Goal: Task Accomplishment & Management: Use online tool/utility

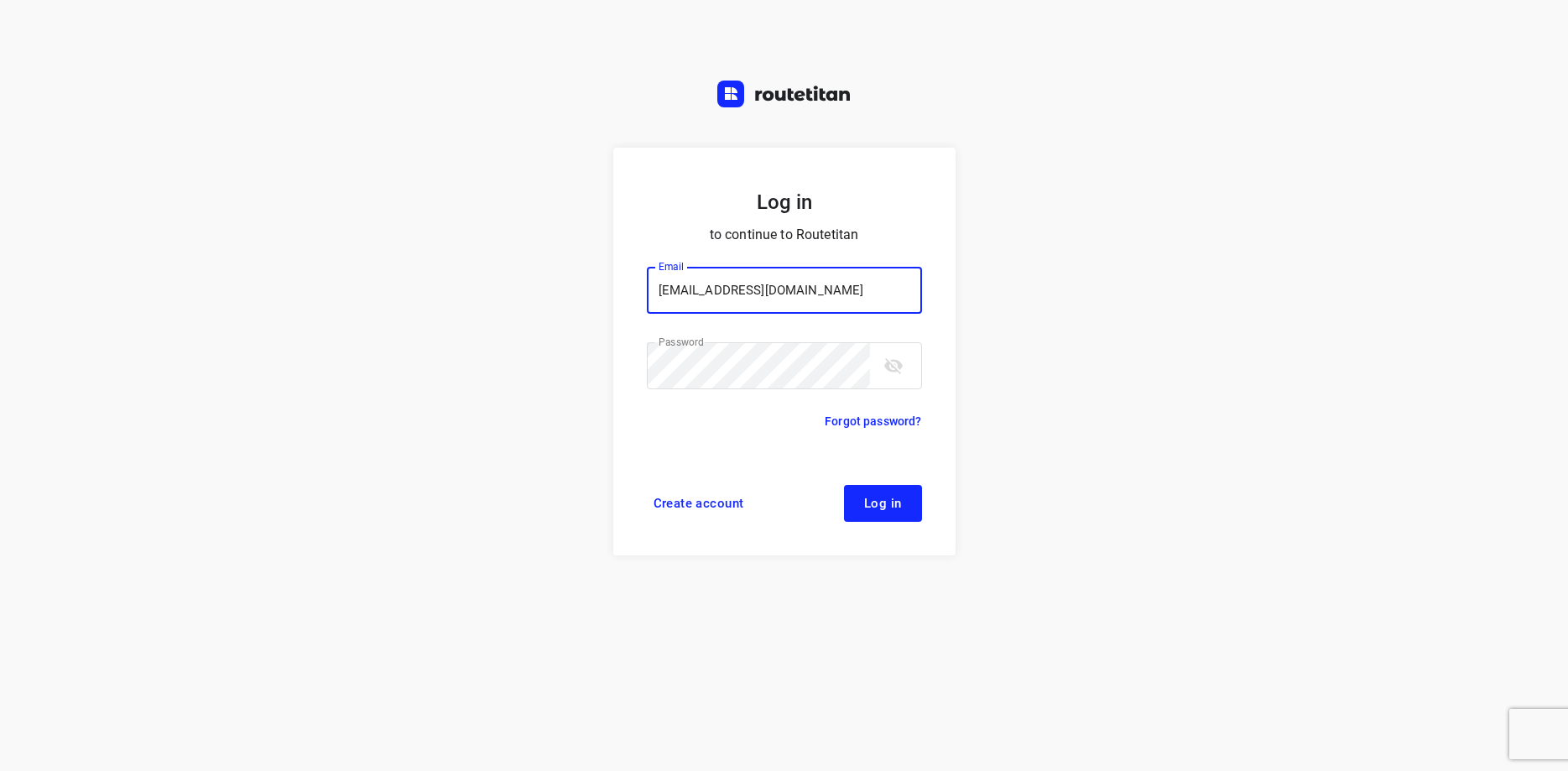
type input "max@onlineplasticsgroup.com"
click at [890, 507] on span "Log in" at bounding box center [882, 504] width 38 height 14
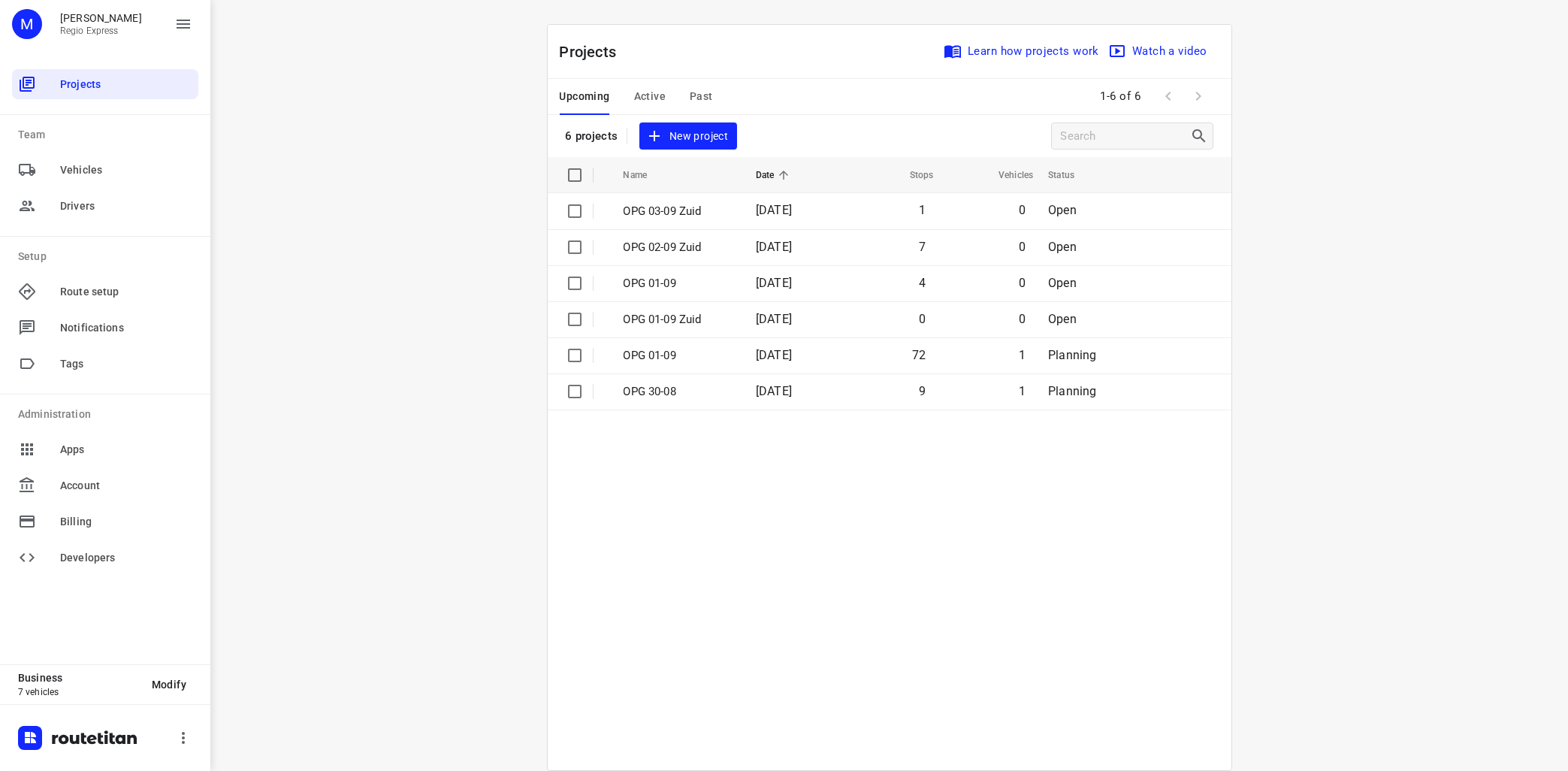
click at [662, 102] on span "Active" at bounding box center [650, 96] width 32 height 19
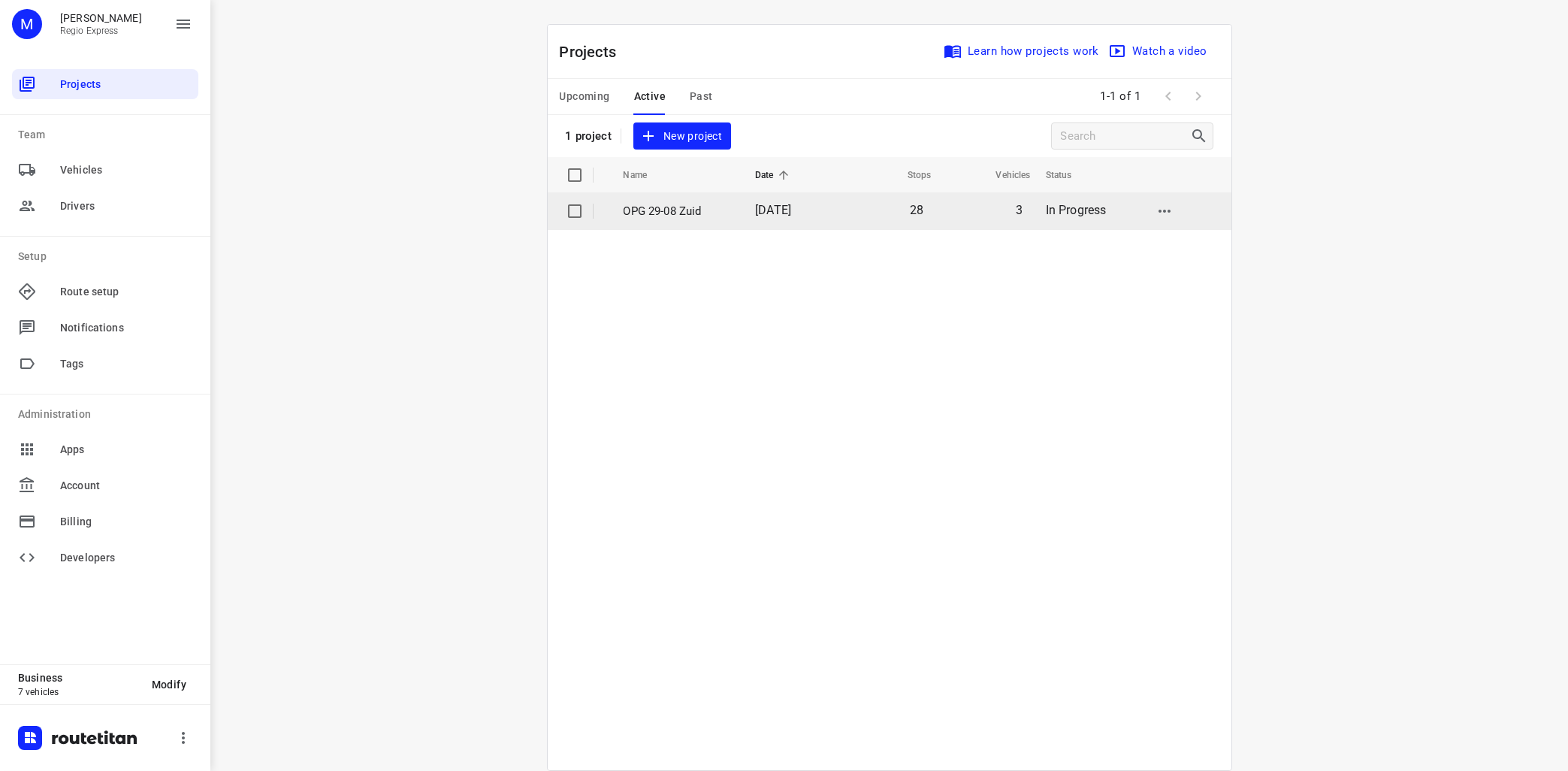
click at [682, 211] on p "OPG 29-08 Zuid" at bounding box center [678, 211] width 110 height 17
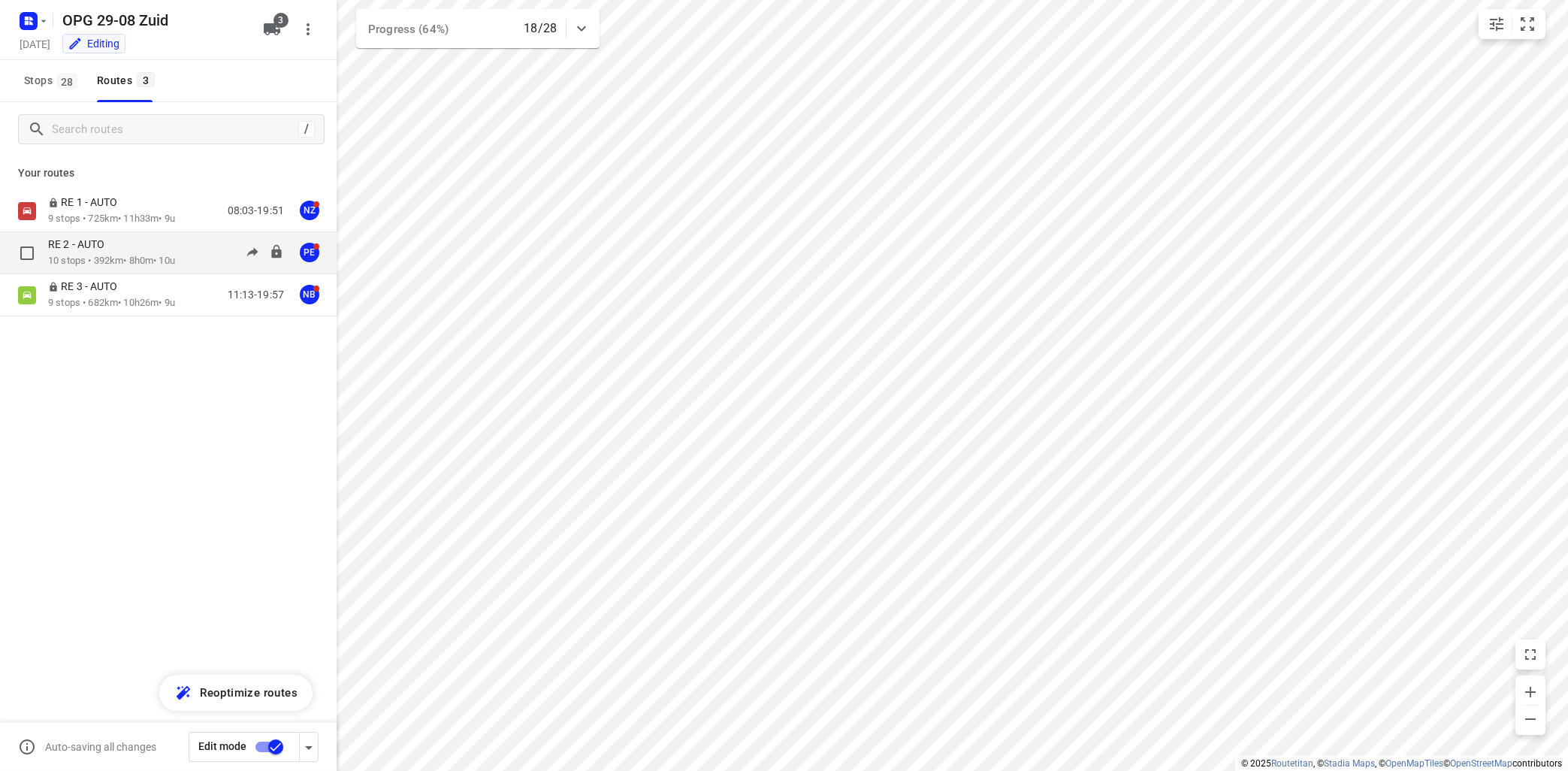
click at [206, 259] on div "RE 2 - AUTO 10 stops • 392km • 8h0m • 10u 08:22-16:41 PE" at bounding box center [192, 253] width 288 height 31
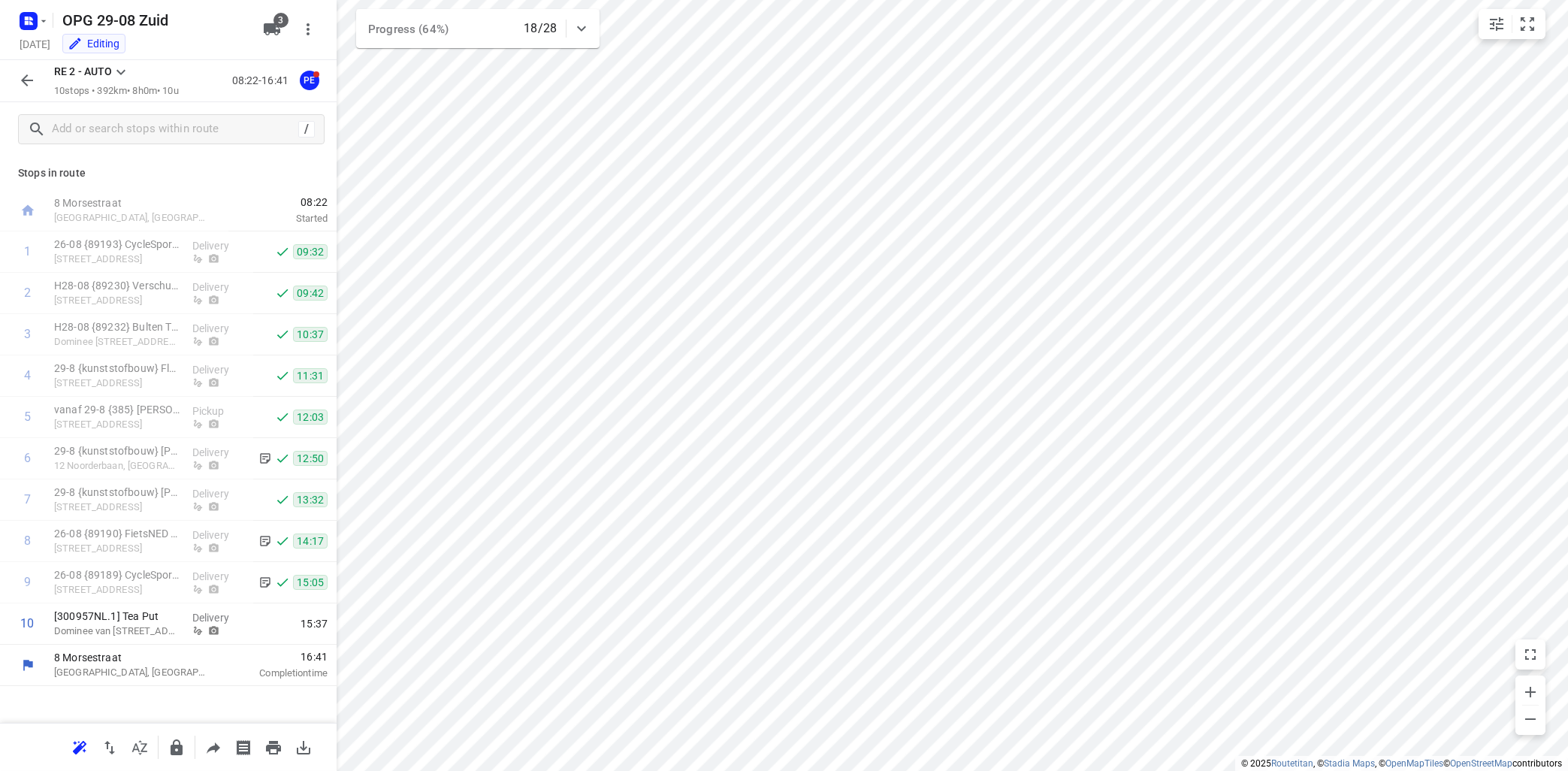
click at [122, 72] on icon at bounding box center [121, 72] width 18 height 18
click at [127, 209] on div "RE 1 - AUTO" at bounding box center [161, 204] width 128 height 12
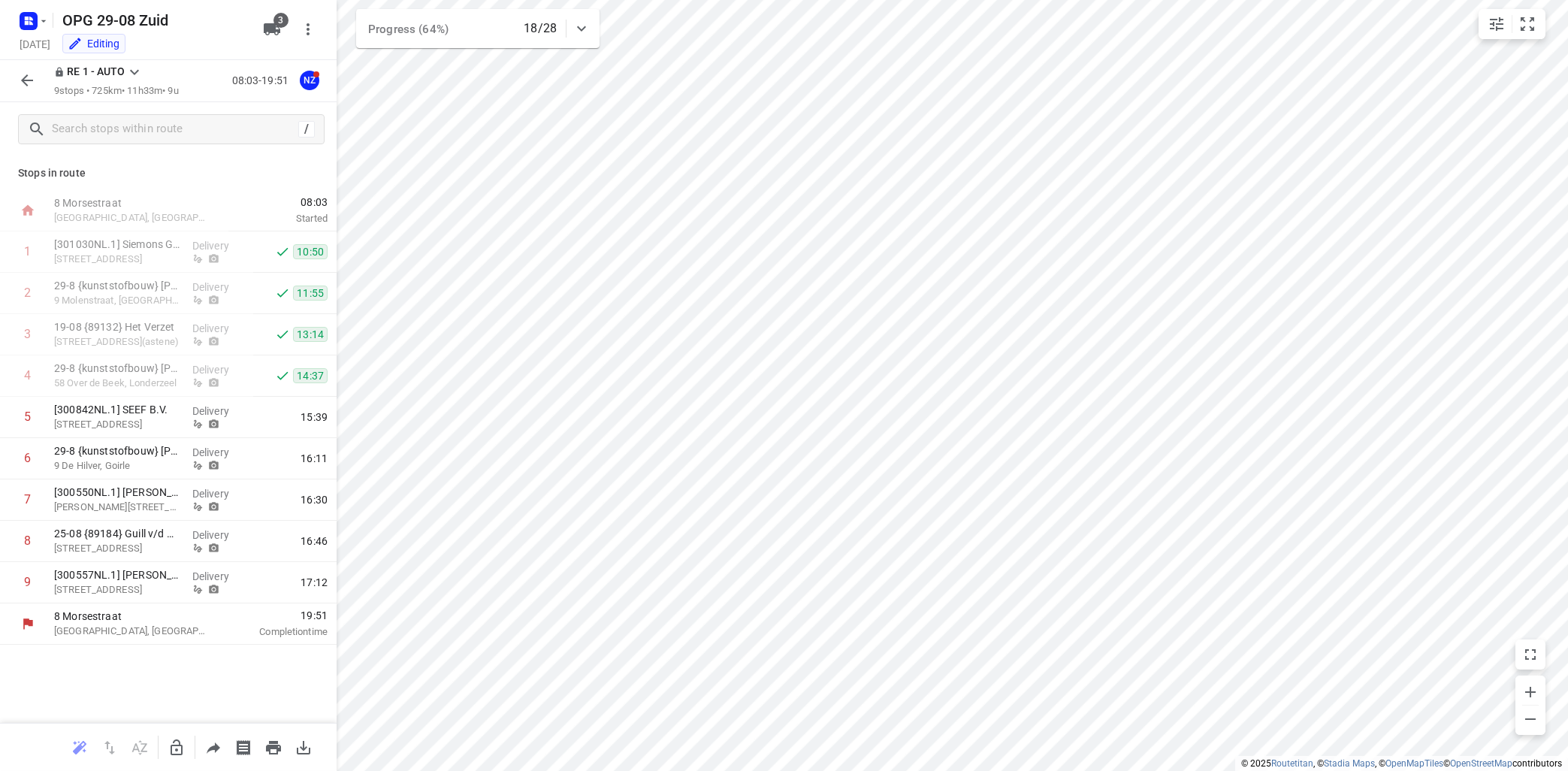
click at [131, 70] on icon at bounding box center [135, 72] width 18 height 18
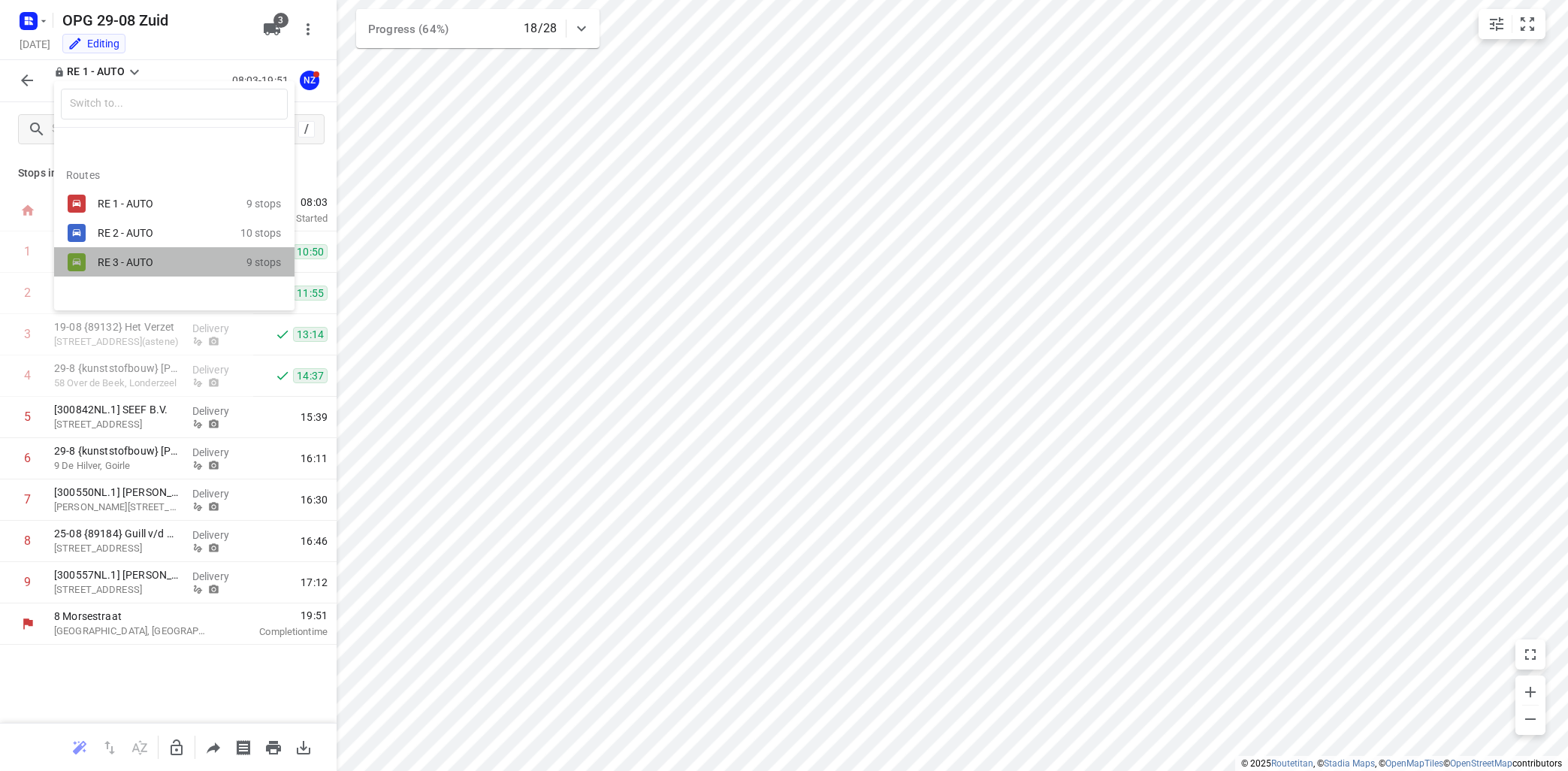
click at [142, 252] on div "RE 3 - AUTO 9 stops" at bounding box center [174, 262] width 241 height 30
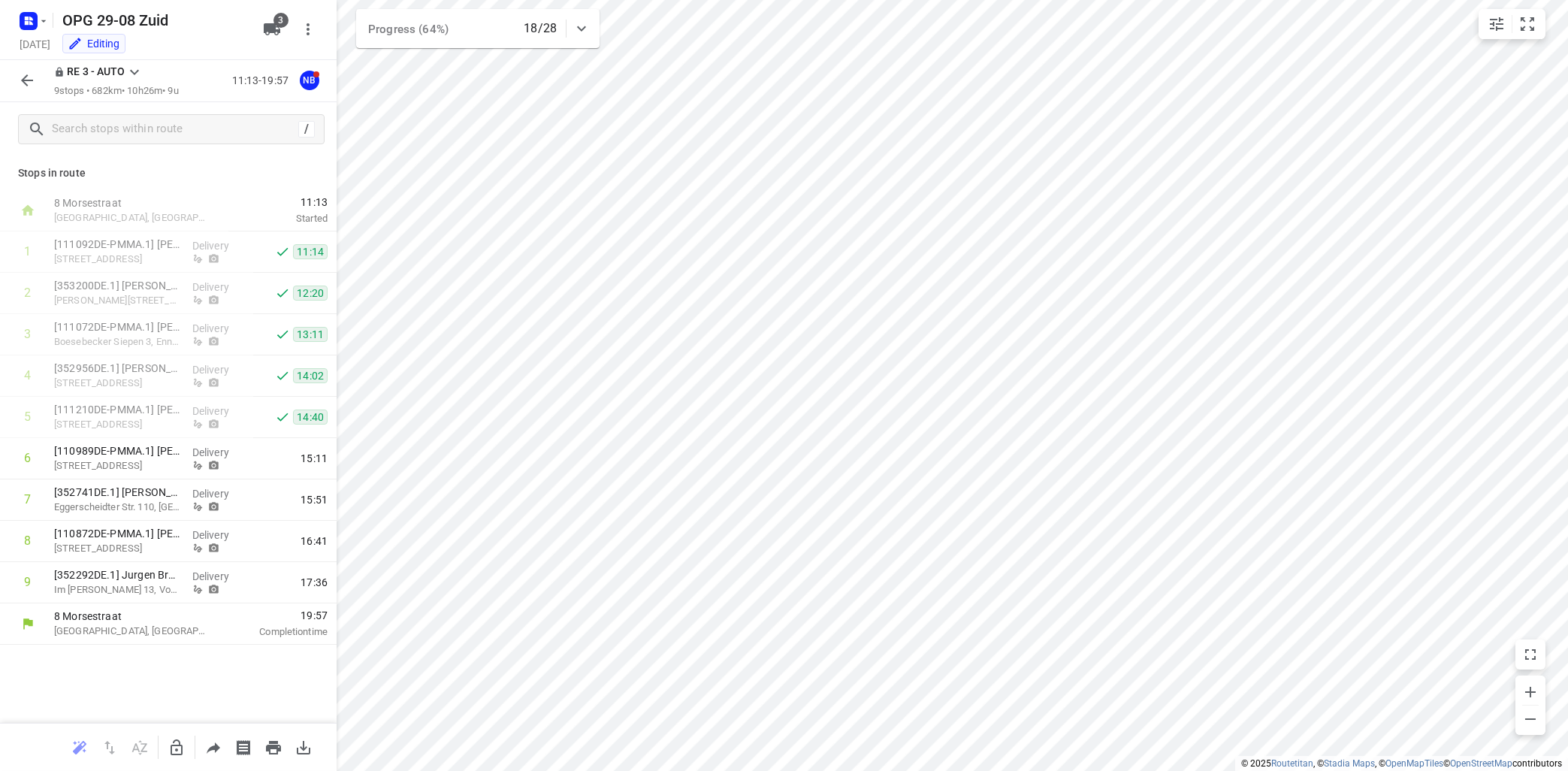
click at [26, 80] on icon "button" at bounding box center [27, 80] width 18 height 18
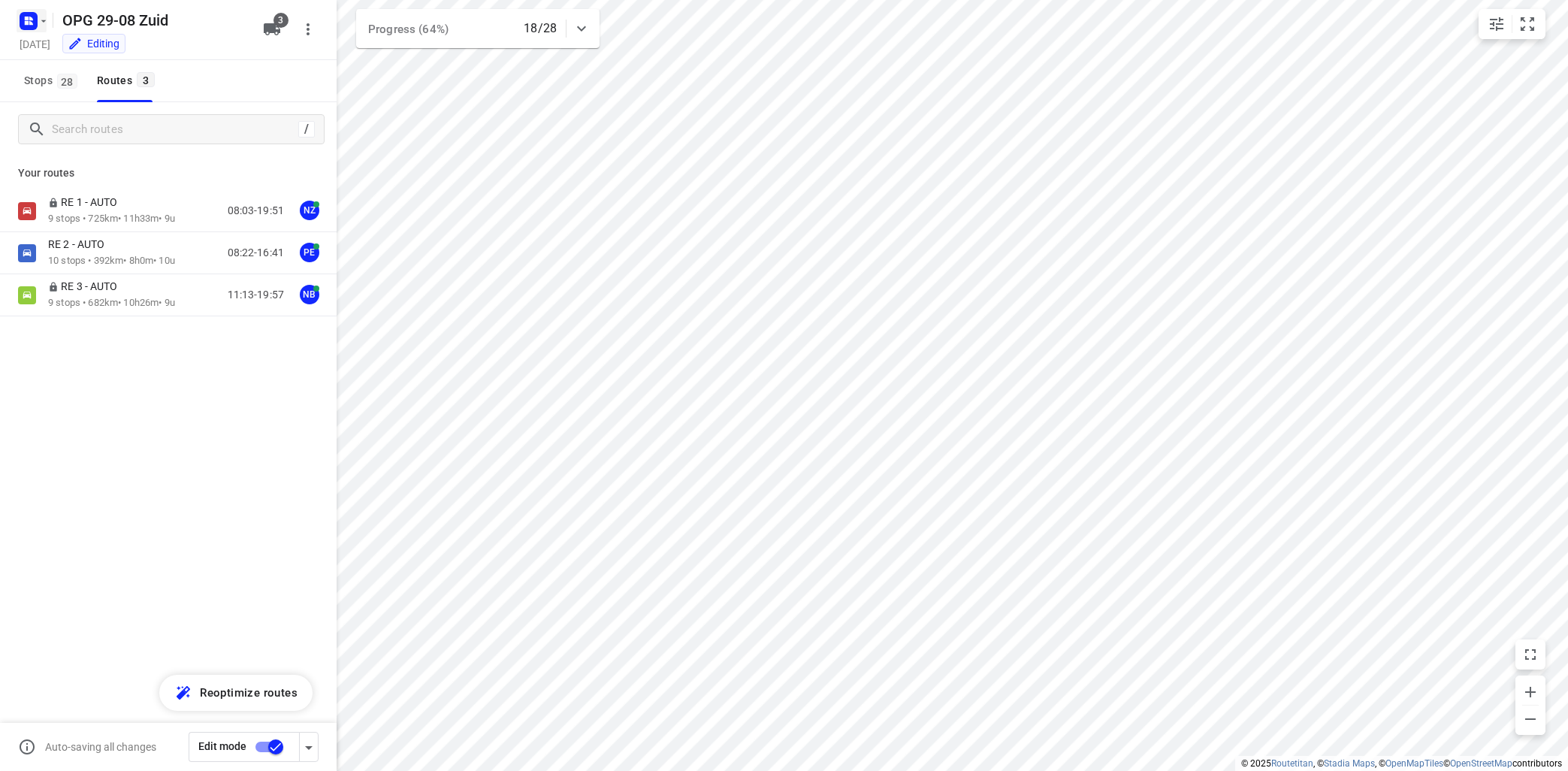
click at [42, 15] on icon "button" at bounding box center [44, 21] width 12 height 12
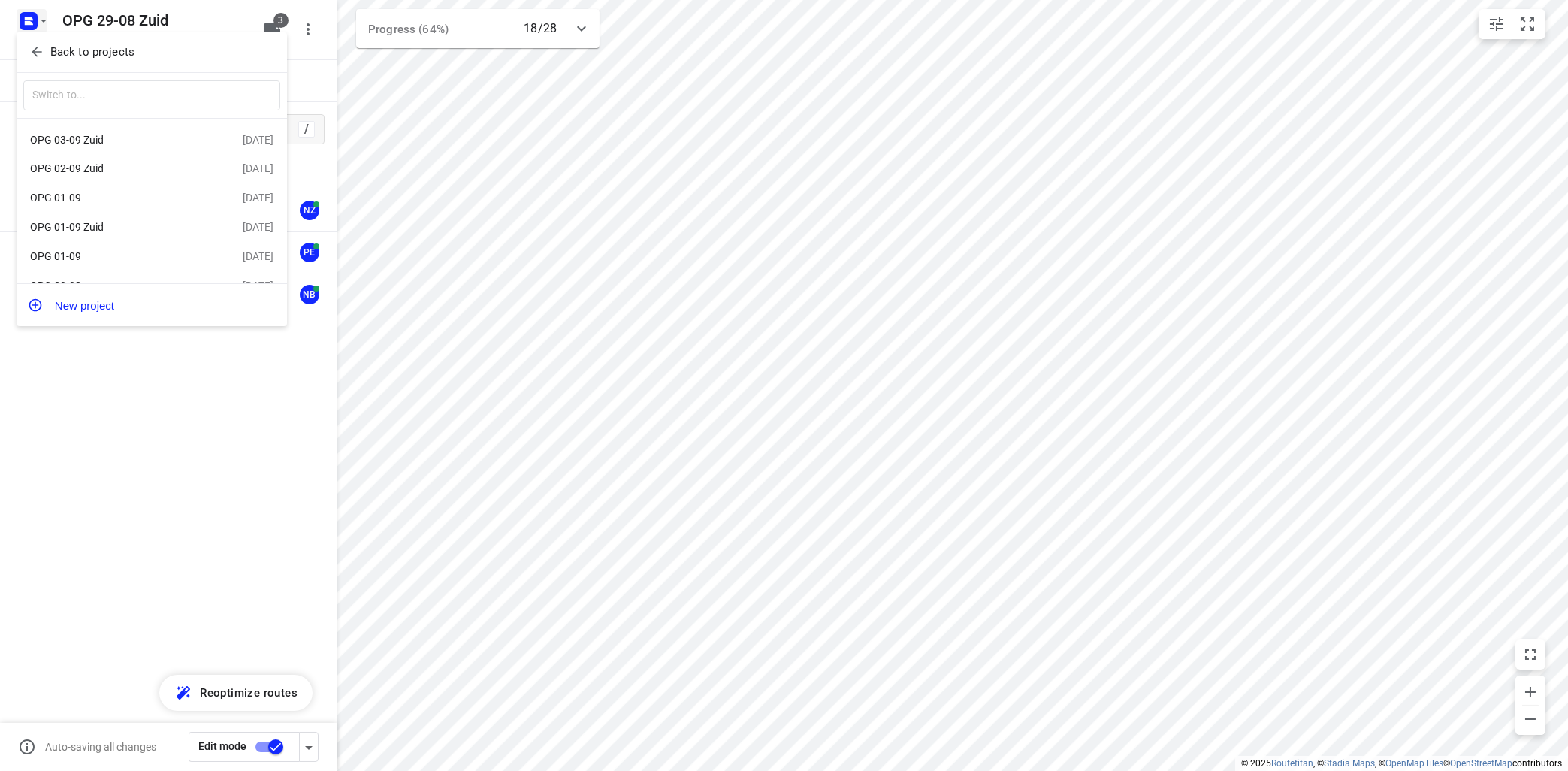
scroll to position [55, 0]
click at [114, 235] on div "OPG 30-08" at bounding box center [117, 234] width 173 height 12
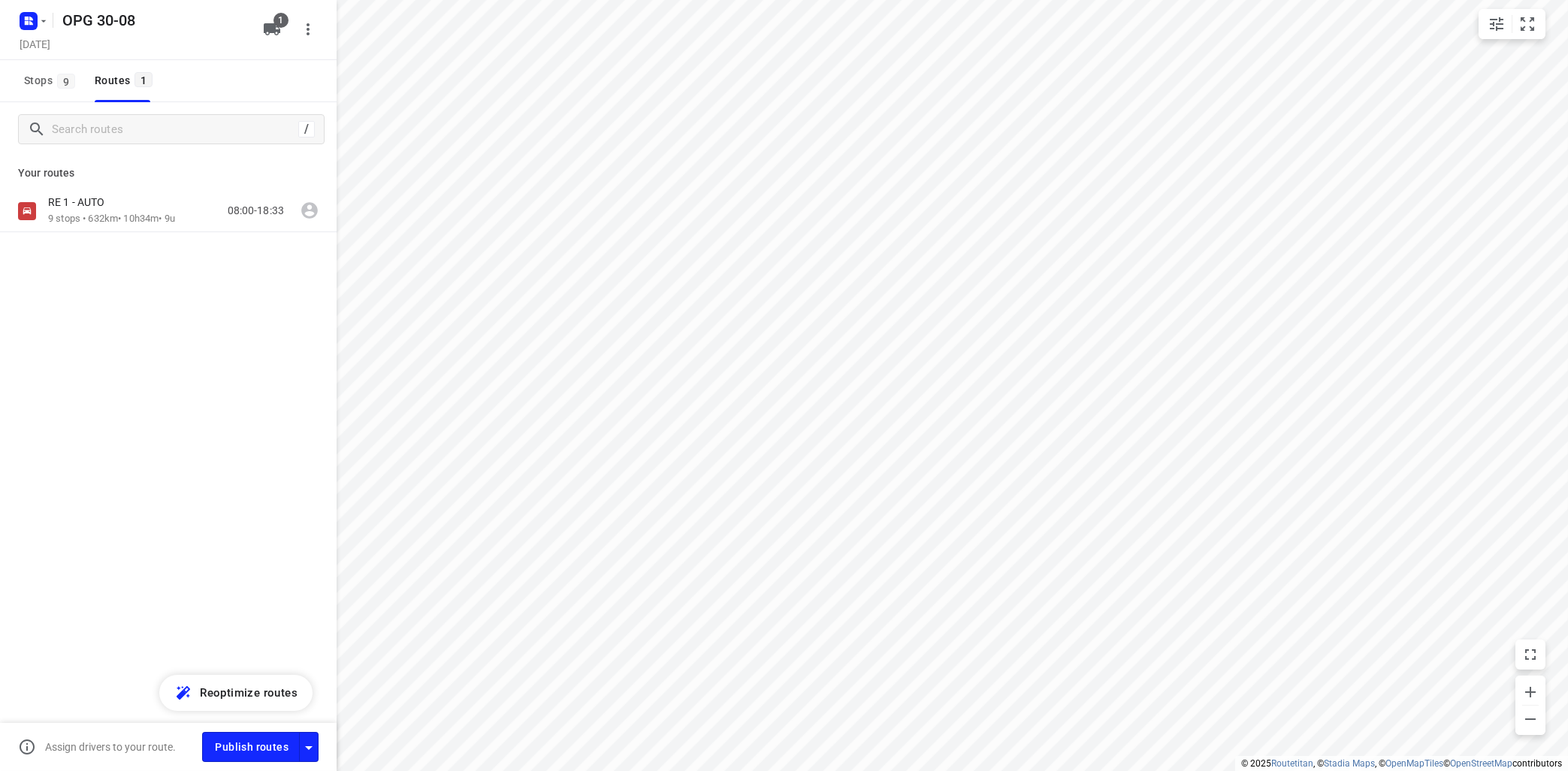
type input "distance"
click at [120, 211] on div "RE 1 - AUTO" at bounding box center [112, 204] width 127 height 17
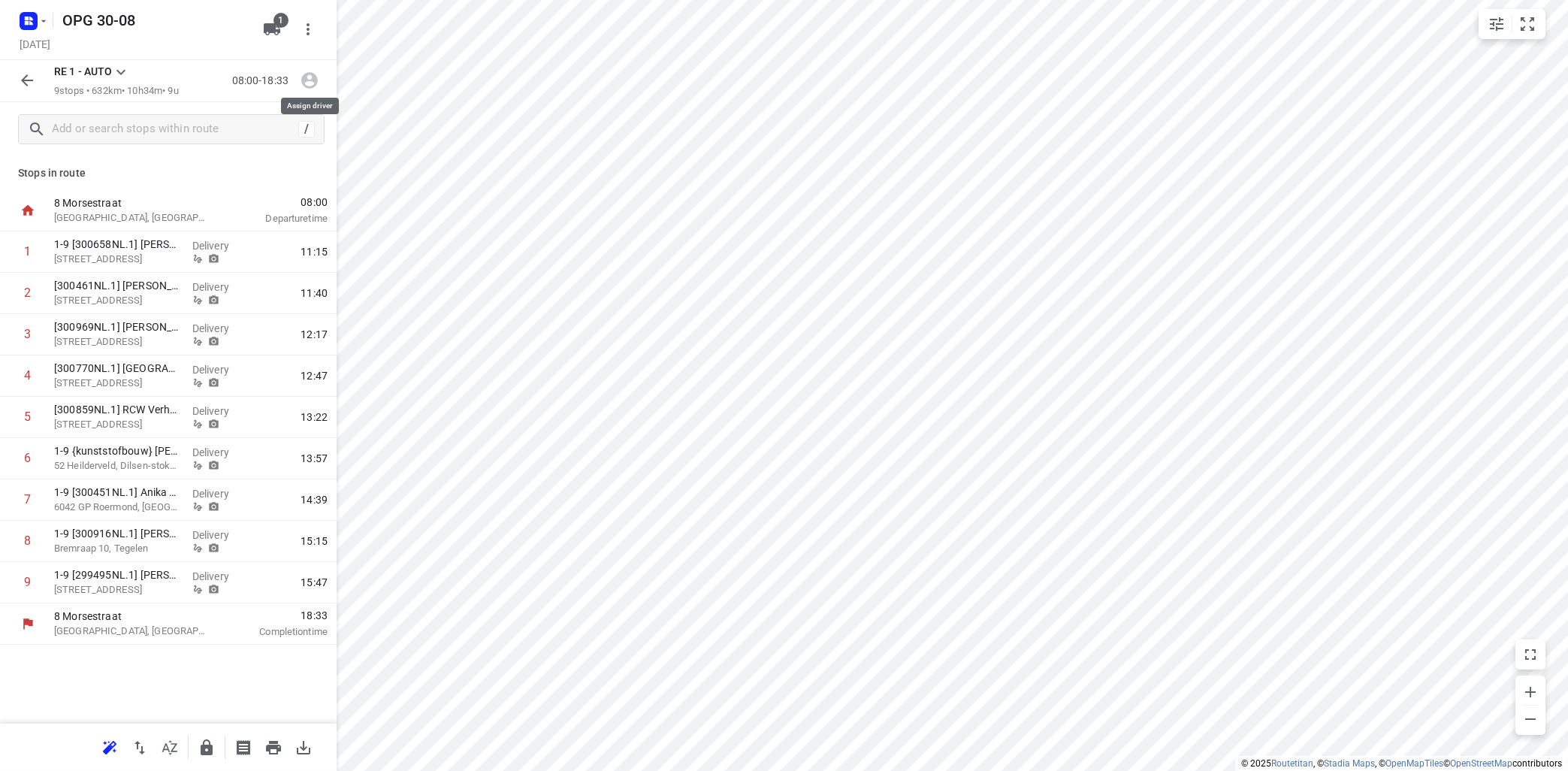
click at [314, 80] on icon "button" at bounding box center [310, 81] width 17 height 17
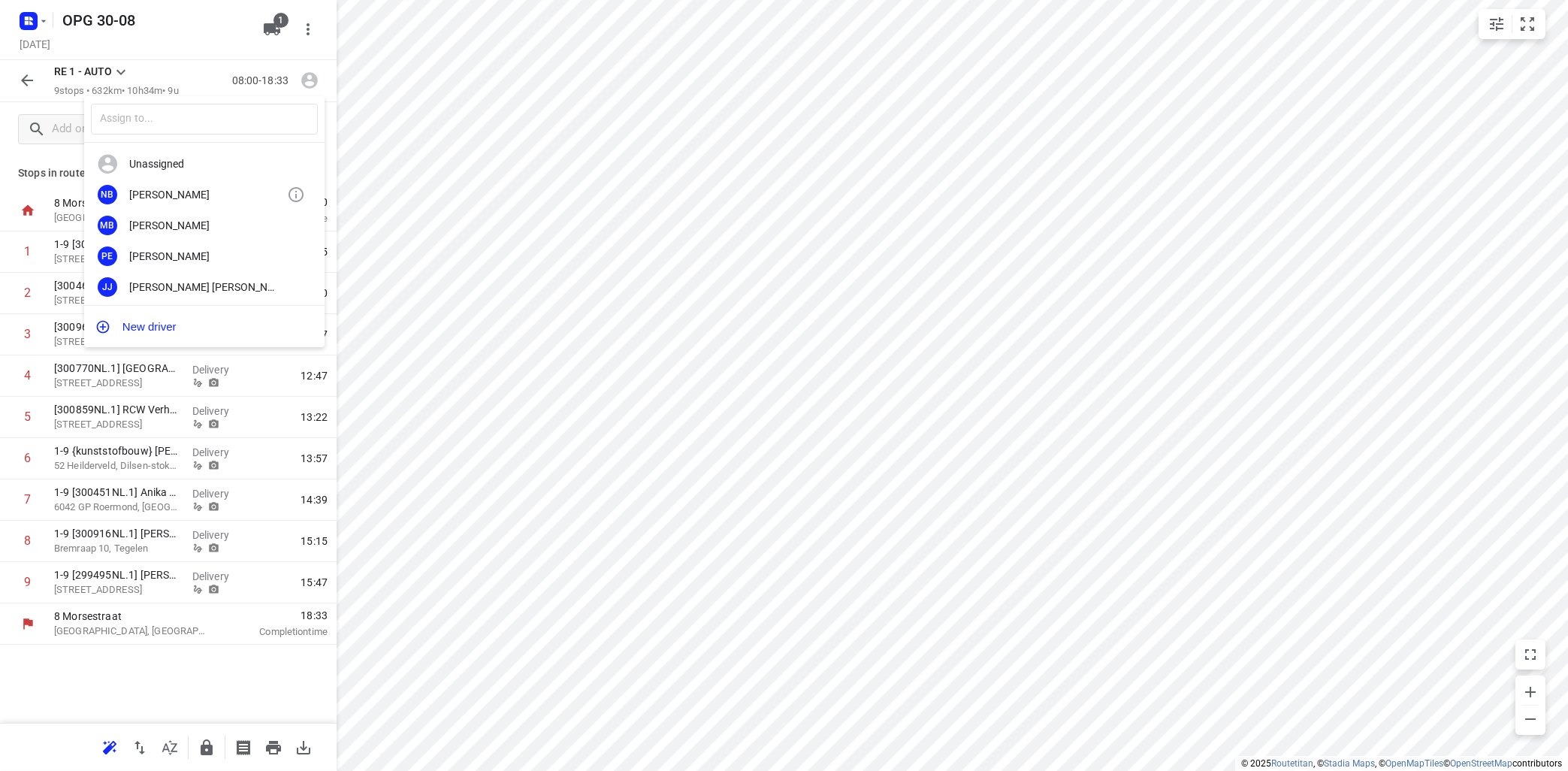
click at [244, 195] on div "[PERSON_NAME]" at bounding box center [208, 195] width 157 height 12
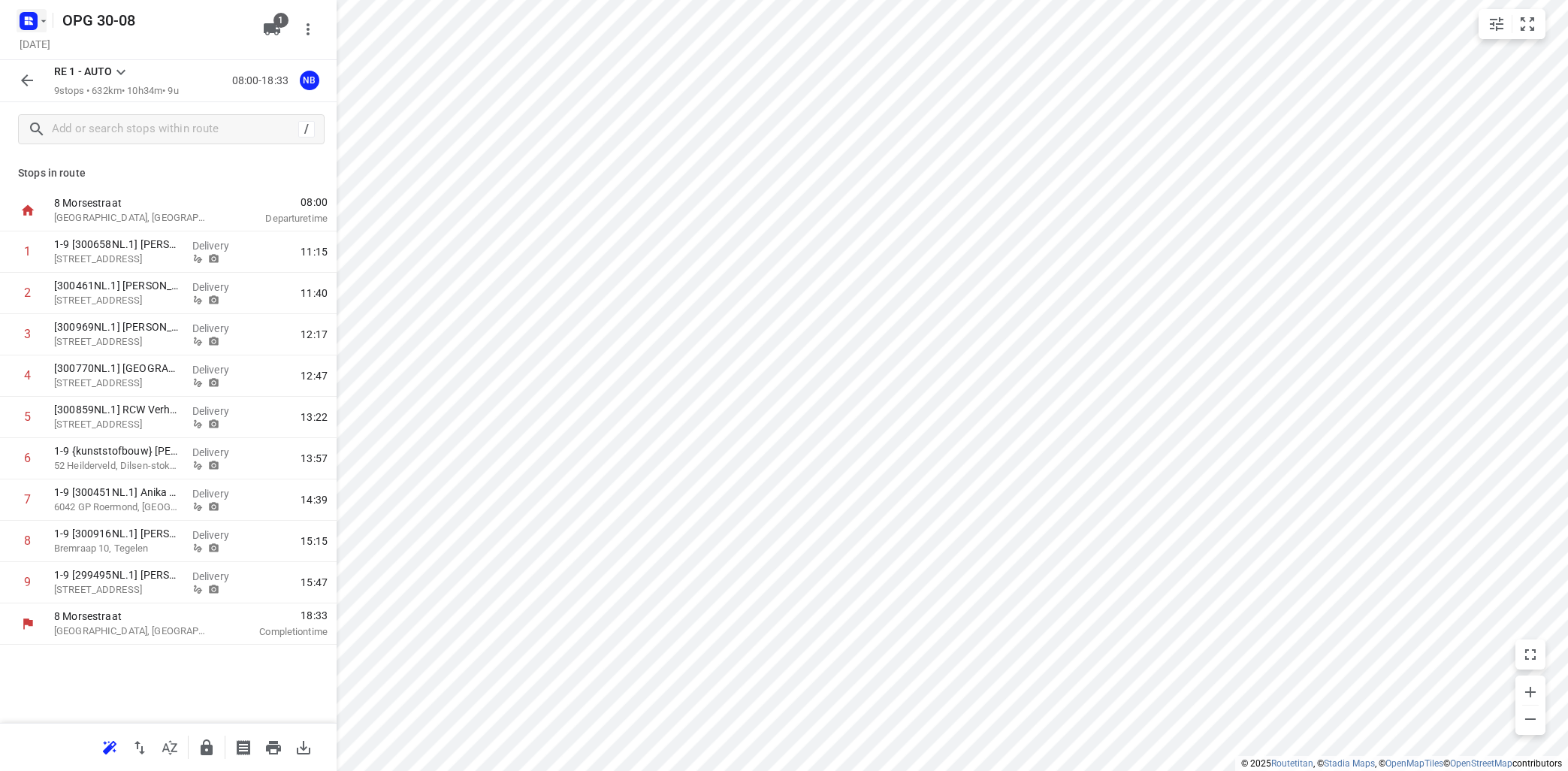
click at [44, 20] on icon "button" at bounding box center [44, 21] width 12 height 12
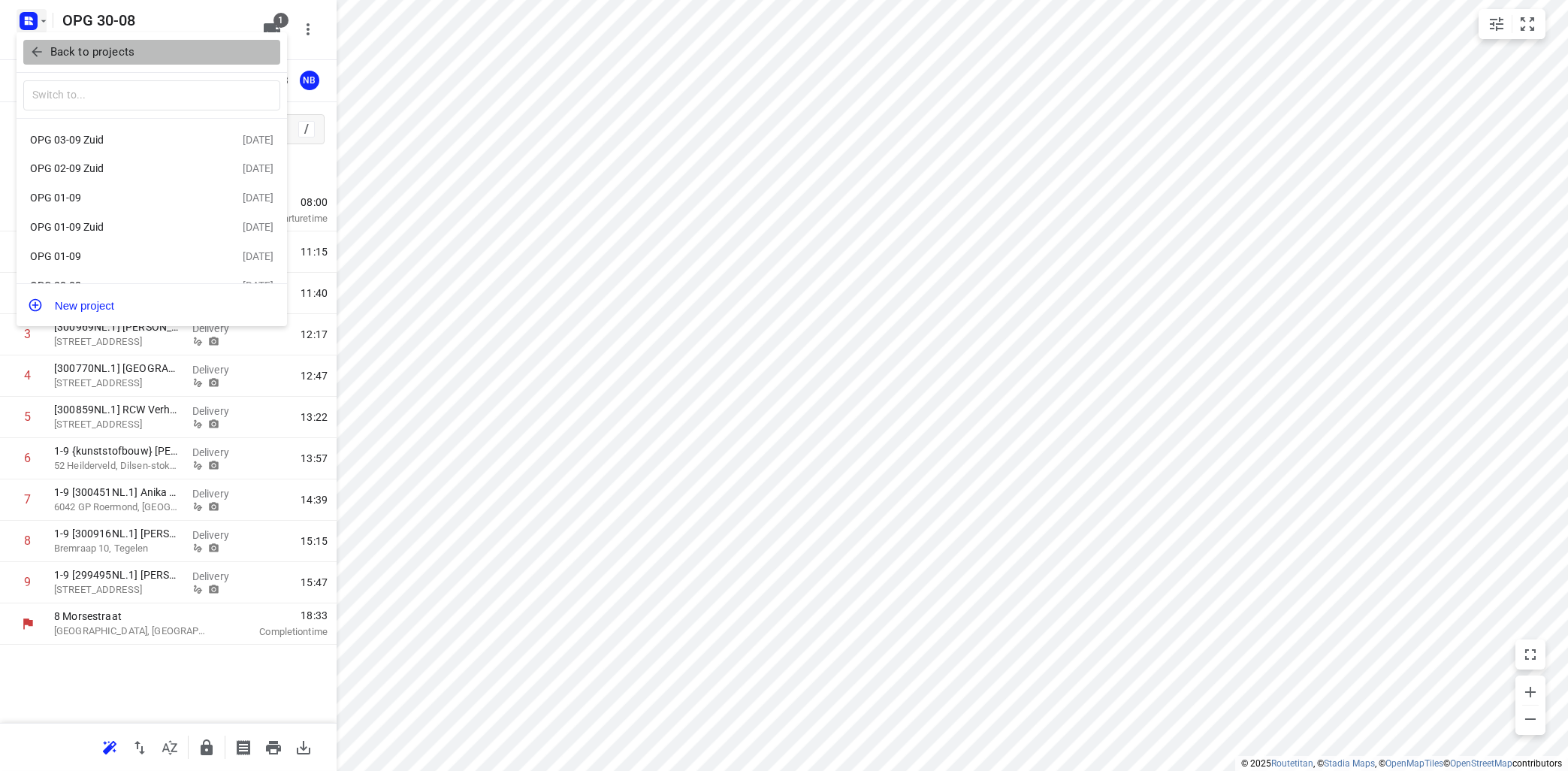
click at [109, 58] on p "Back to projects" at bounding box center [92, 52] width 84 height 17
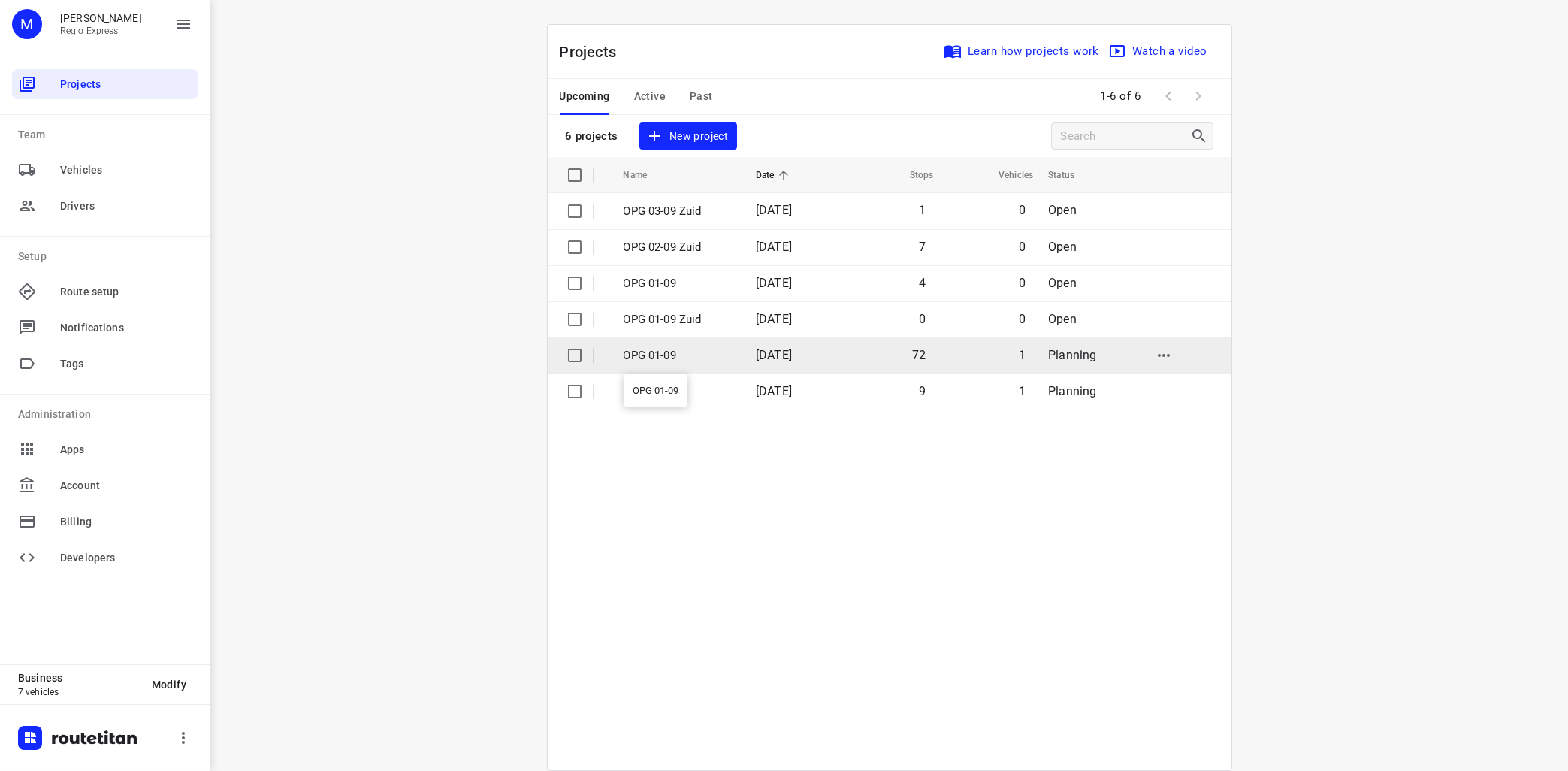
click at [690, 353] on p "OPG 01-09" at bounding box center [678, 356] width 110 height 17
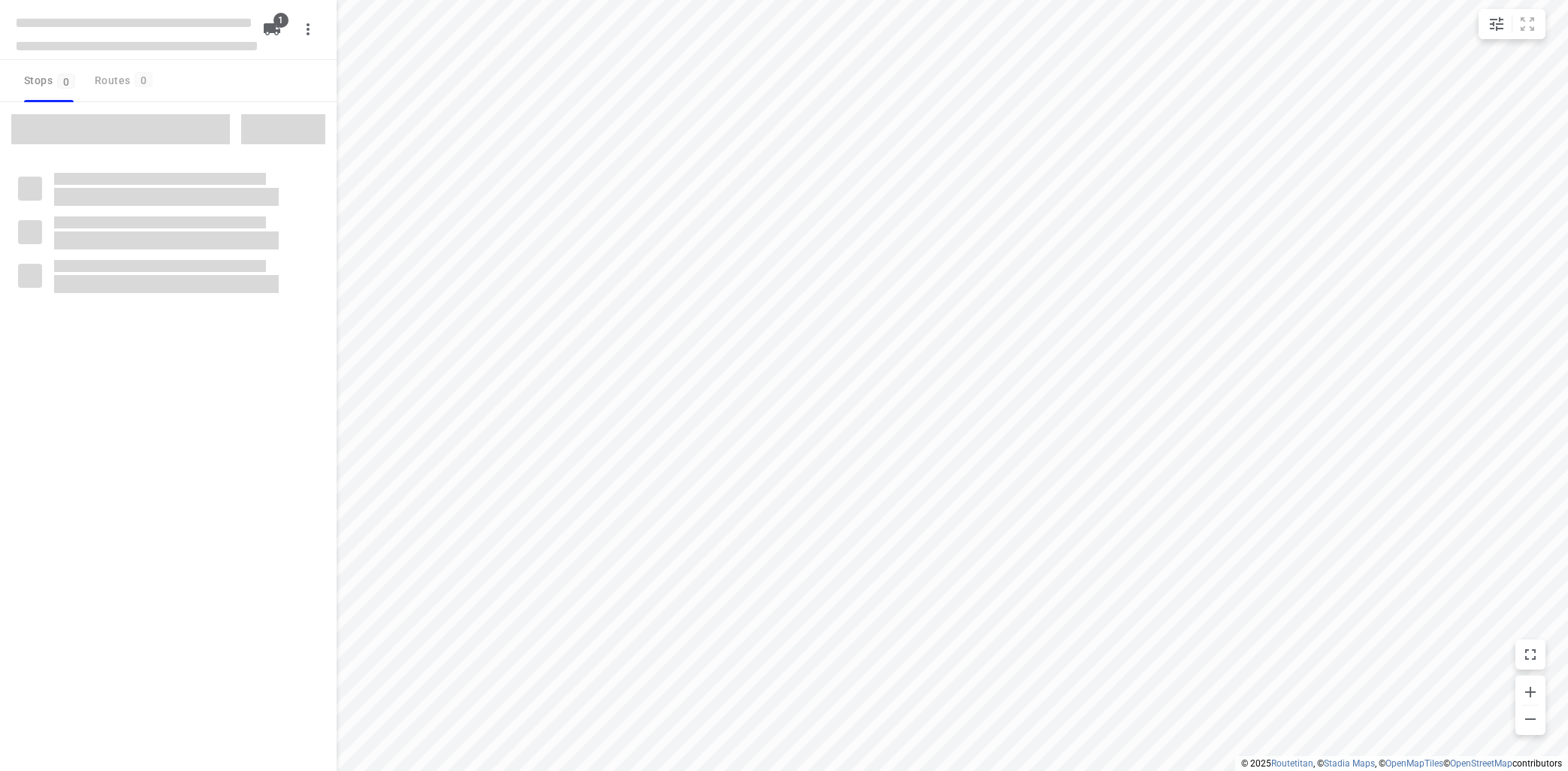
type input "distance"
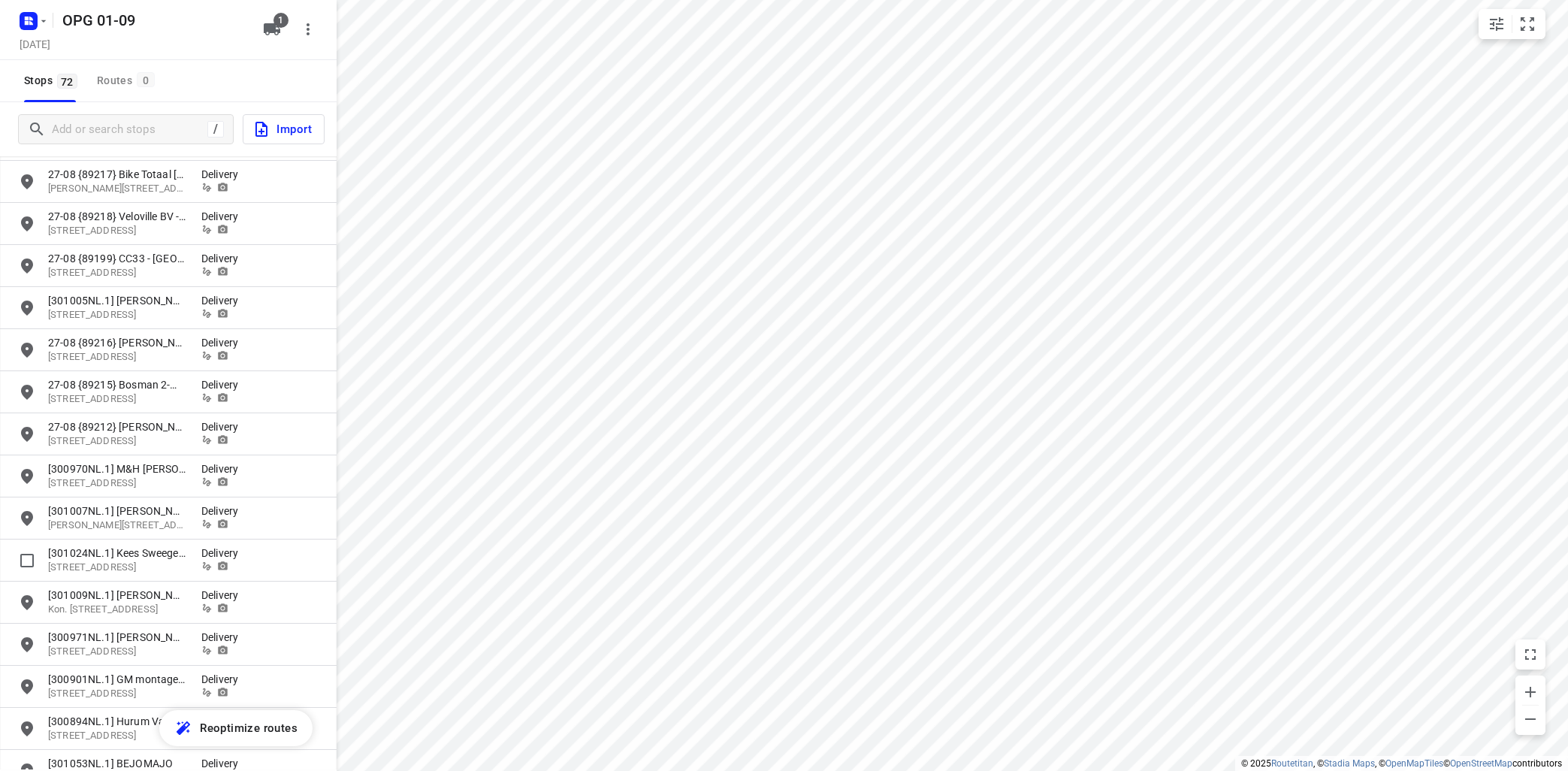
scroll to position [1070, 0]
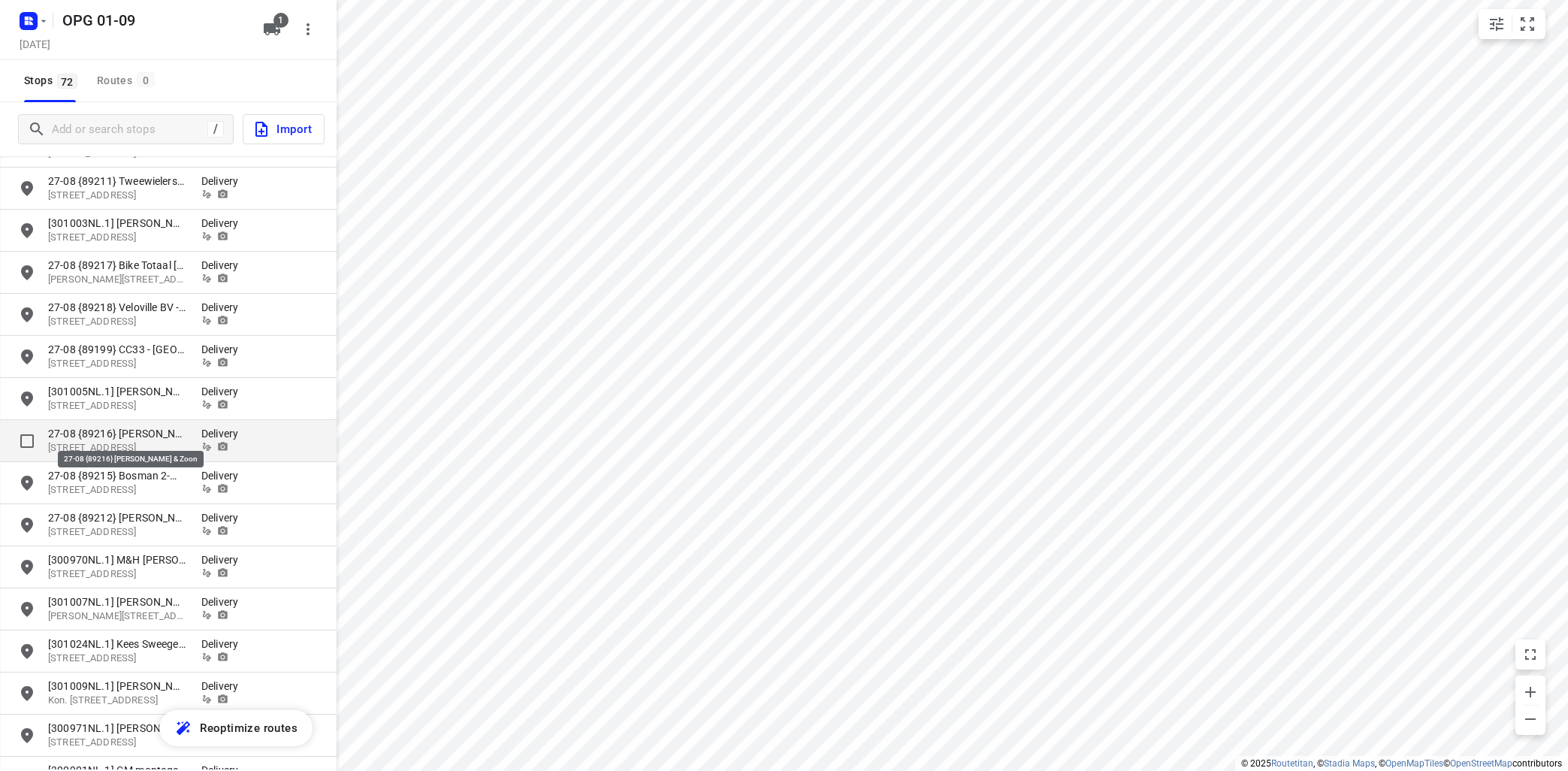
click at [158, 439] on p "27-08 {89216} [PERSON_NAME] & Zoon" at bounding box center [117, 434] width 139 height 15
